Goal: Task Accomplishment & Management: Complete application form

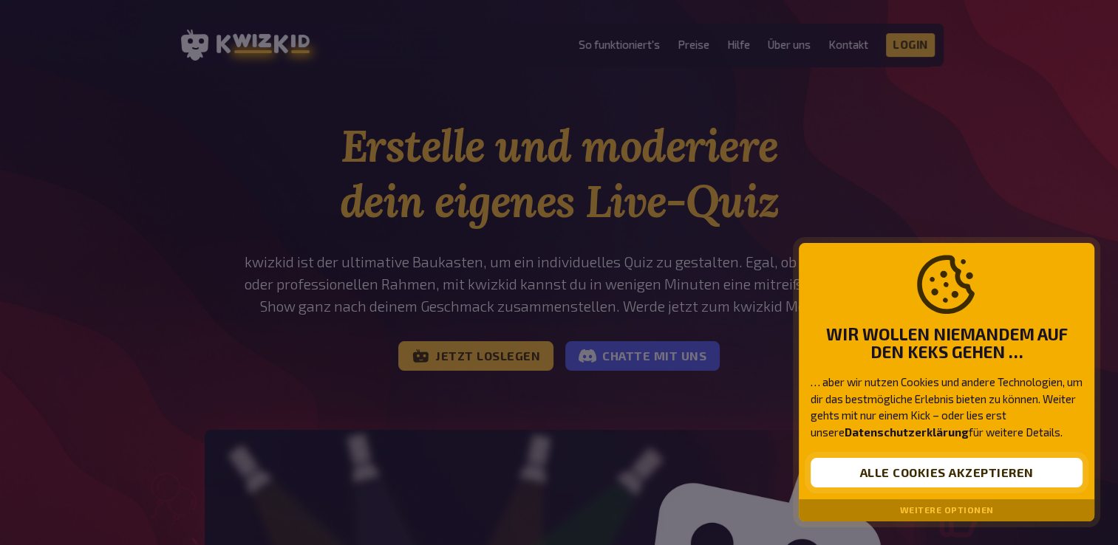
click at [946, 479] on button "Alle Cookies akzeptieren" at bounding box center [946, 473] width 272 height 30
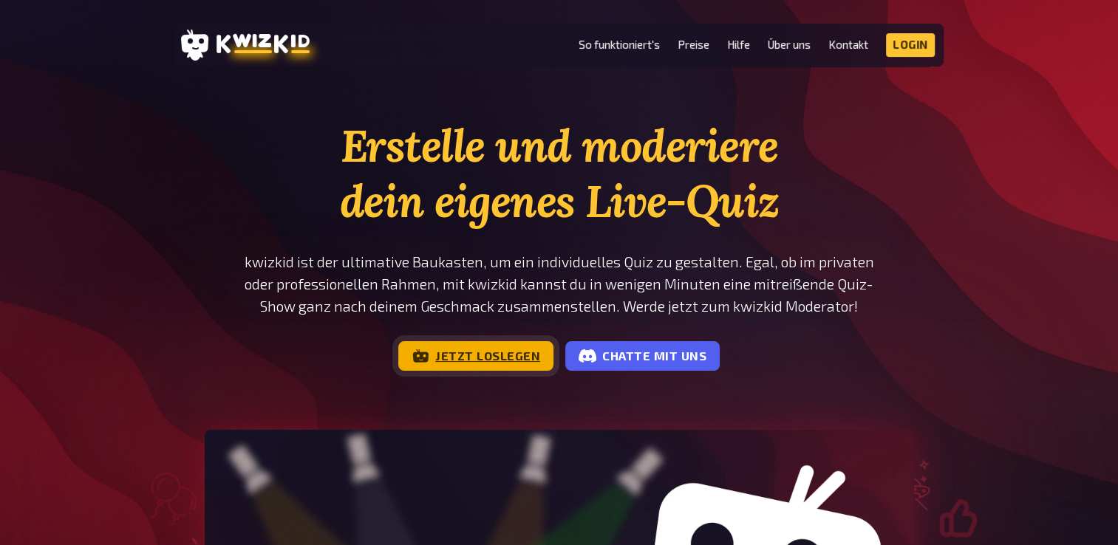
click at [437, 358] on link "Jetzt loslegen" at bounding box center [475, 356] width 155 height 30
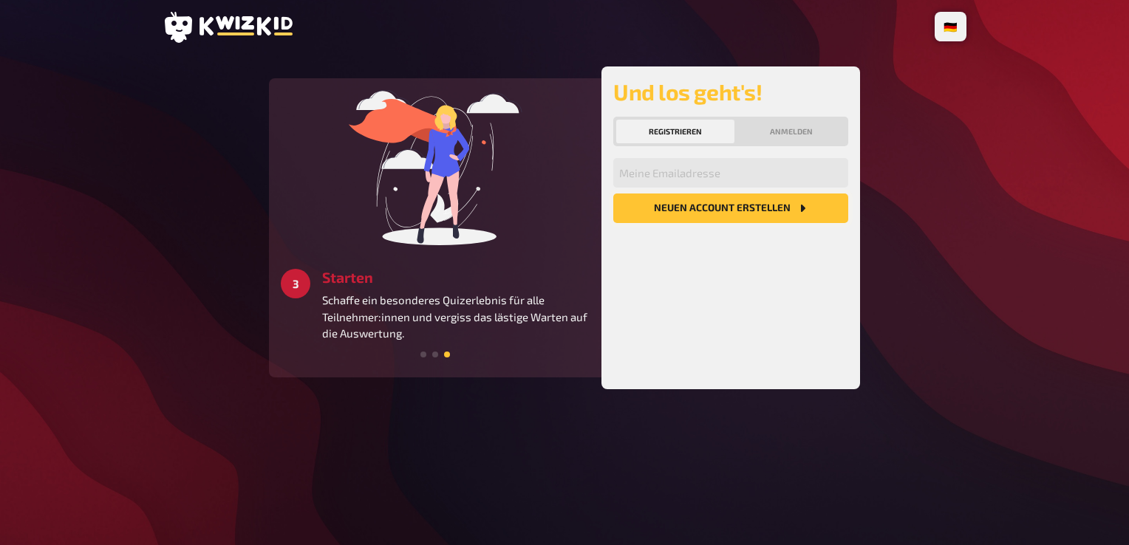
click at [727, 205] on button "Neuen Account Erstellen" at bounding box center [730, 209] width 235 height 30
click at [669, 178] on input "email" at bounding box center [730, 173] width 235 height 30
type input "[PERSON_NAME][EMAIL_ADDRESS][DOMAIN_NAME]"
click at [739, 209] on button "Neuen Account Erstellen" at bounding box center [730, 209] width 235 height 30
